Goal: Find specific page/section: Find specific page/section

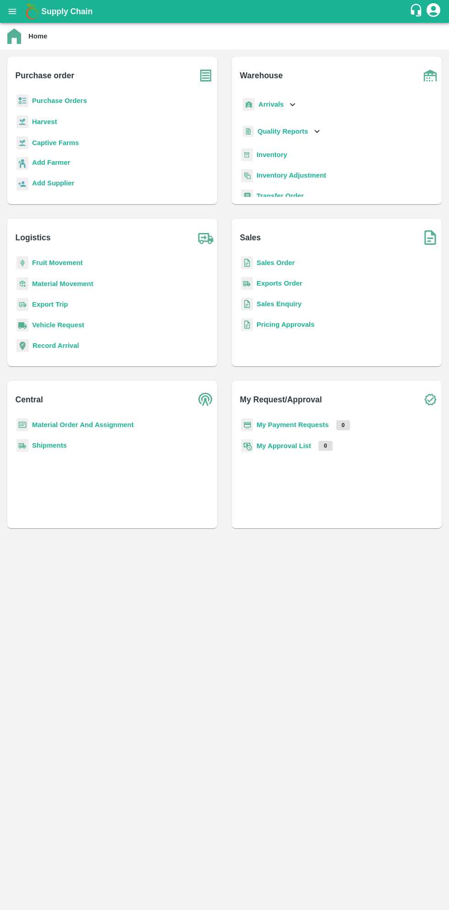
click at [17, 16] on button "open drawer" at bounding box center [12, 11] width 21 height 21
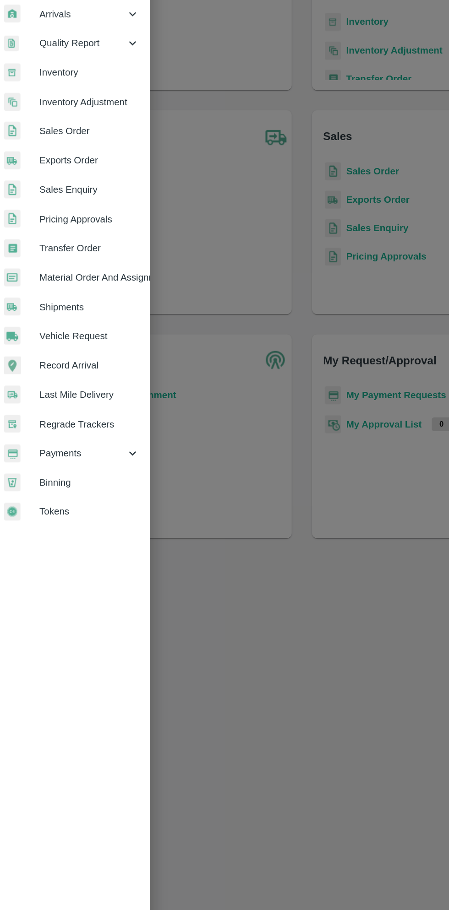
click at [57, 473] on div "Payments" at bounding box center [57, 466] width 114 height 21
click at [78, 488] on span "My Payment Requests" at bounding box center [74, 488] width 65 height 10
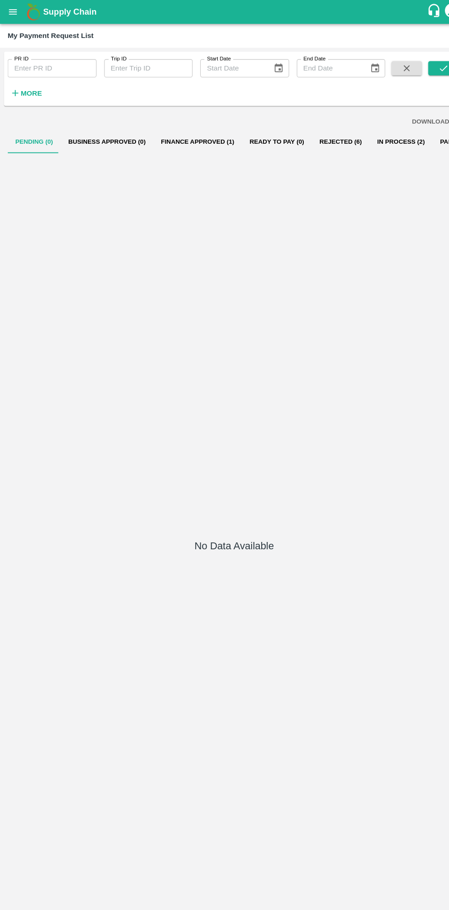
click at [354, 139] on button "In Process (2)" at bounding box center [384, 136] width 60 height 22
